Goal: Task Accomplishment & Management: Manage account settings

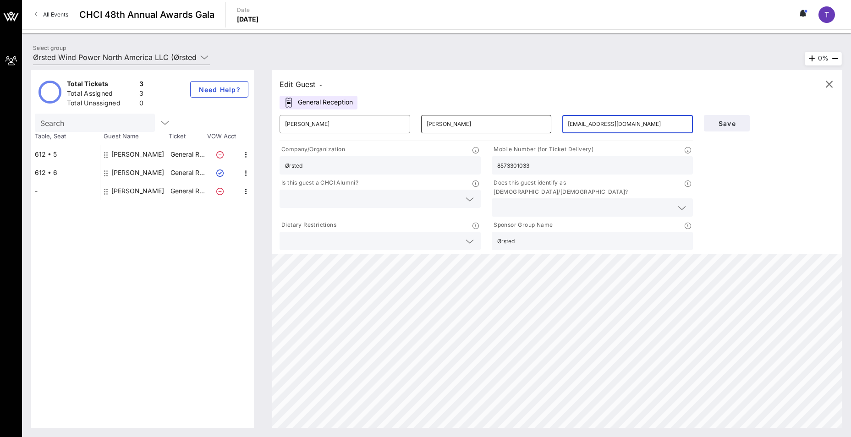
type input "[EMAIL_ADDRESS][DOMAIN_NAME]"
click at [496, 127] on input "[PERSON_NAME]" at bounding box center [487, 124] width 120 height 15
click at [448, 122] on input "[PERSON_NAME]" at bounding box center [487, 124] width 120 height 15
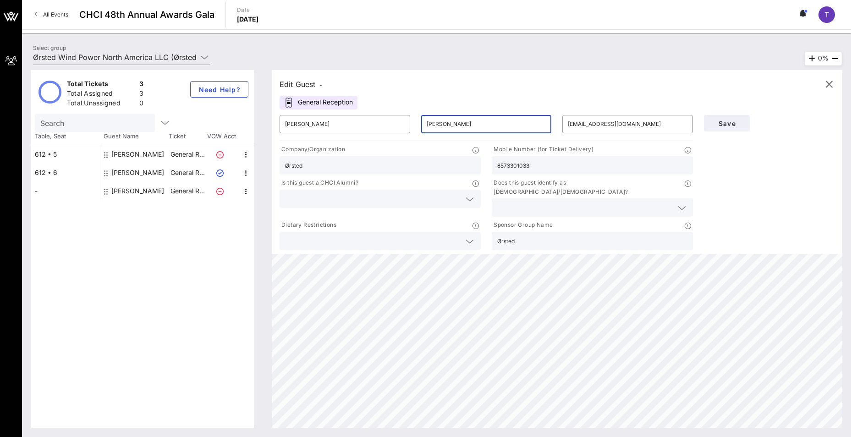
click at [448, 122] on input "[PERSON_NAME]" at bounding box center [487, 124] width 120 height 15
type input "[PERSON_NAME]"
click at [535, 165] on input "8573301033" at bounding box center [592, 165] width 190 height 12
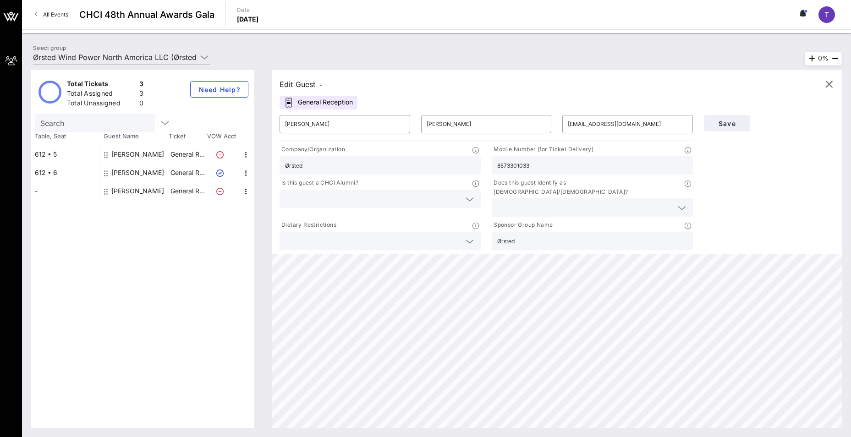
click at [535, 165] on input "8573301033" at bounding box center [592, 165] width 190 height 12
paste input "[PHONE_NUMBER]"
click at [504, 164] on input "[PHONE_NUMBER]" at bounding box center [592, 165] width 190 height 12
type input "2025793437"
click at [729, 118] on button "Save" at bounding box center [727, 123] width 46 height 16
